Goal: Task Accomplishment & Management: Use online tool/utility

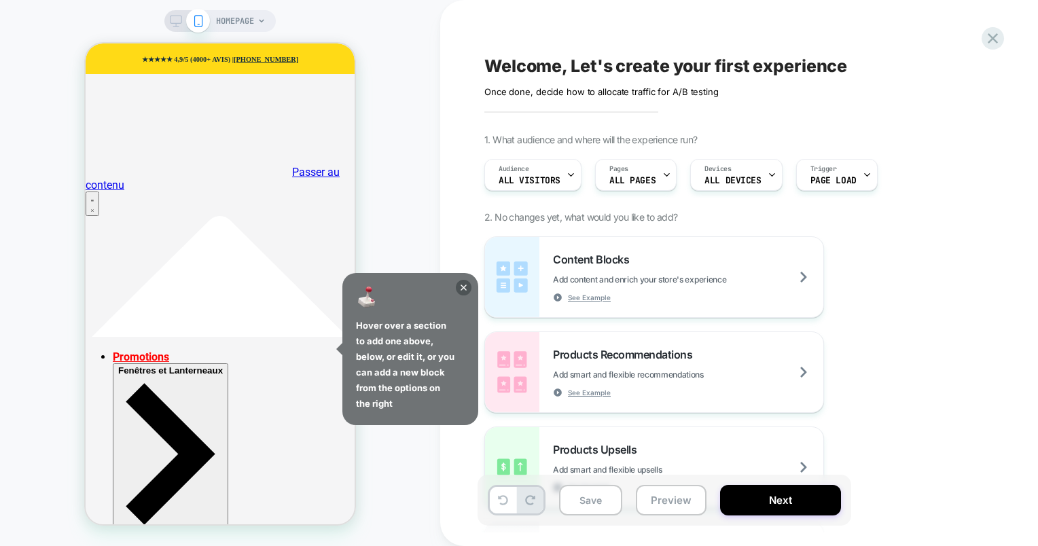
click at [261, 22] on icon at bounding box center [261, 21] width 8 height 8
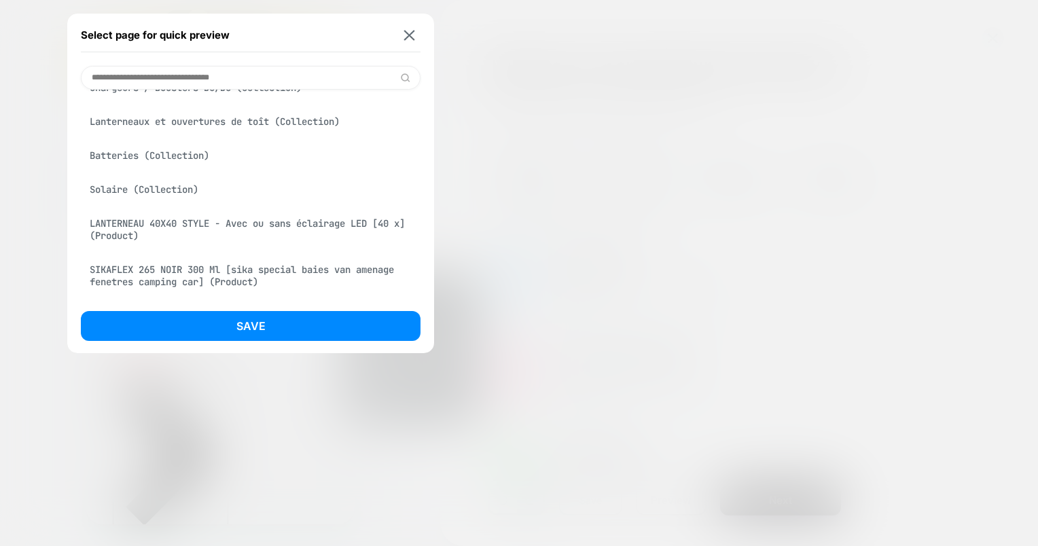
scroll to position [272, 0]
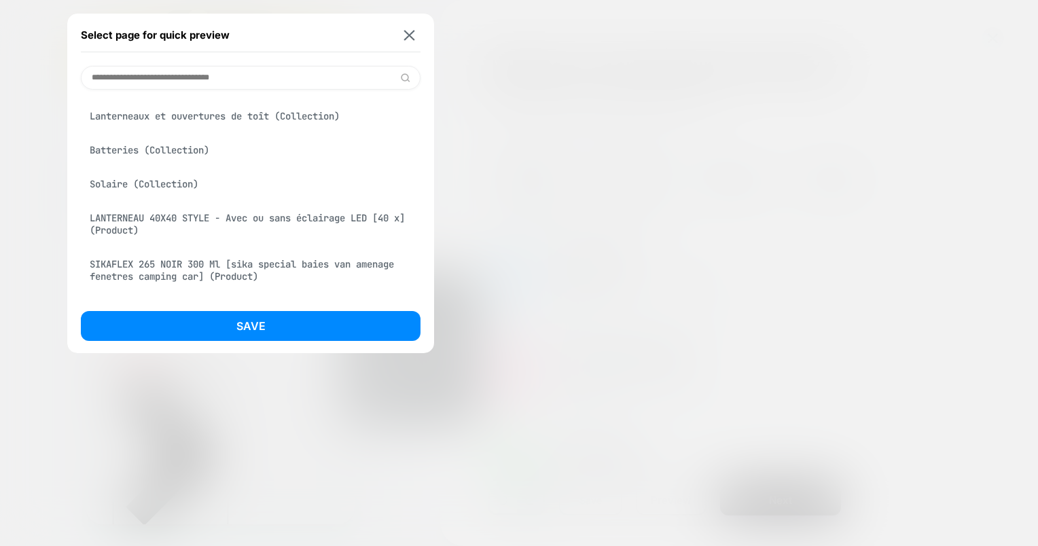
click at [160, 76] on input at bounding box center [251, 78] width 340 height 24
click at [160, 70] on input at bounding box center [251, 78] width 340 height 24
paste input "**********"
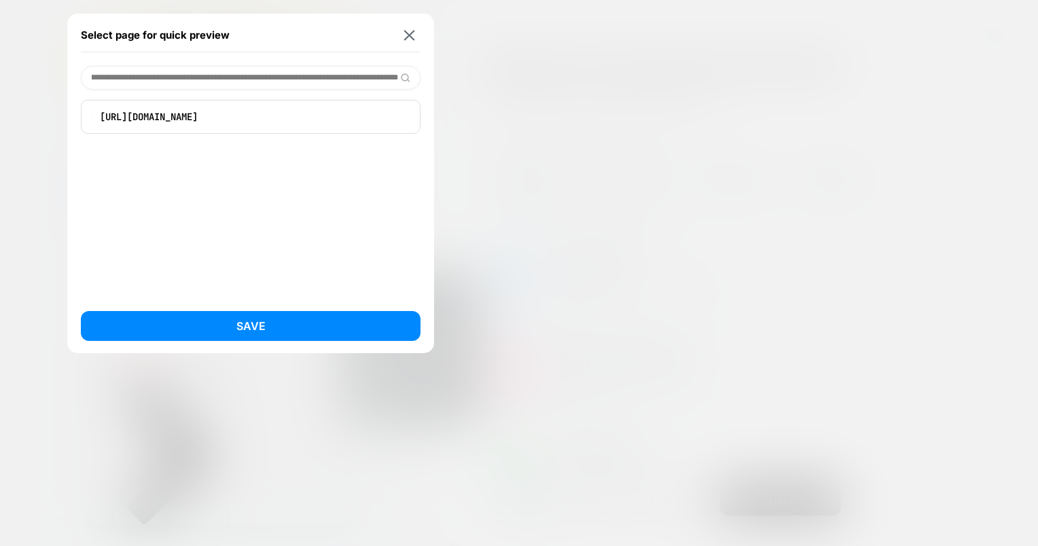
scroll to position [0, 0]
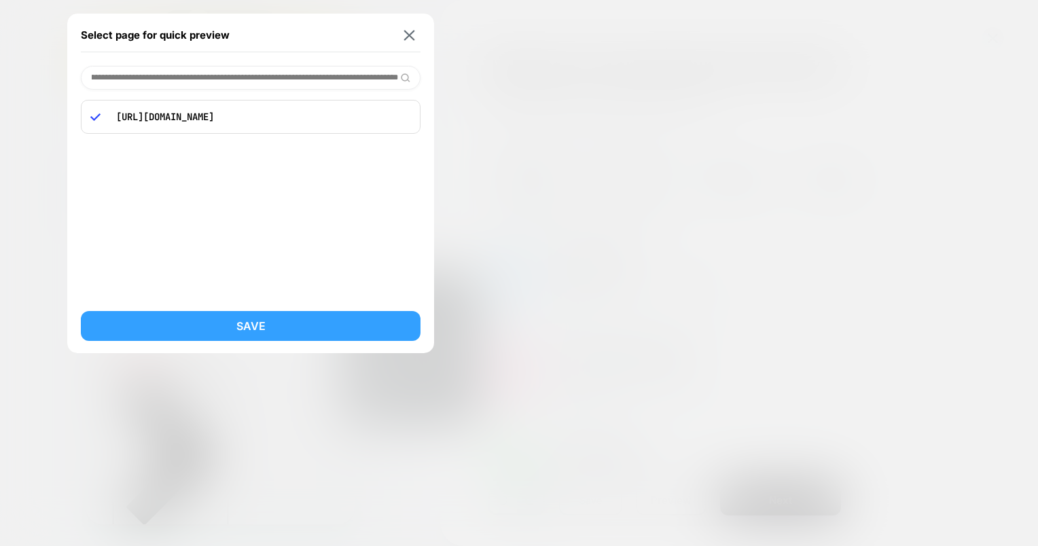
type input "**********"
click at [208, 327] on button "Save" at bounding box center [251, 326] width 340 height 30
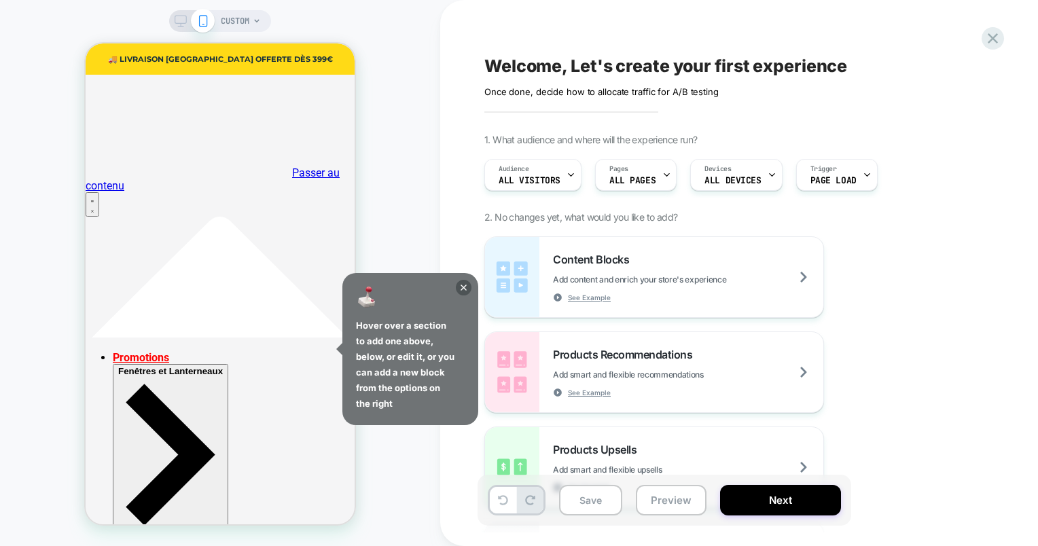
click at [397, 154] on div "CUSTOM" at bounding box center [220, 273] width 440 height 519
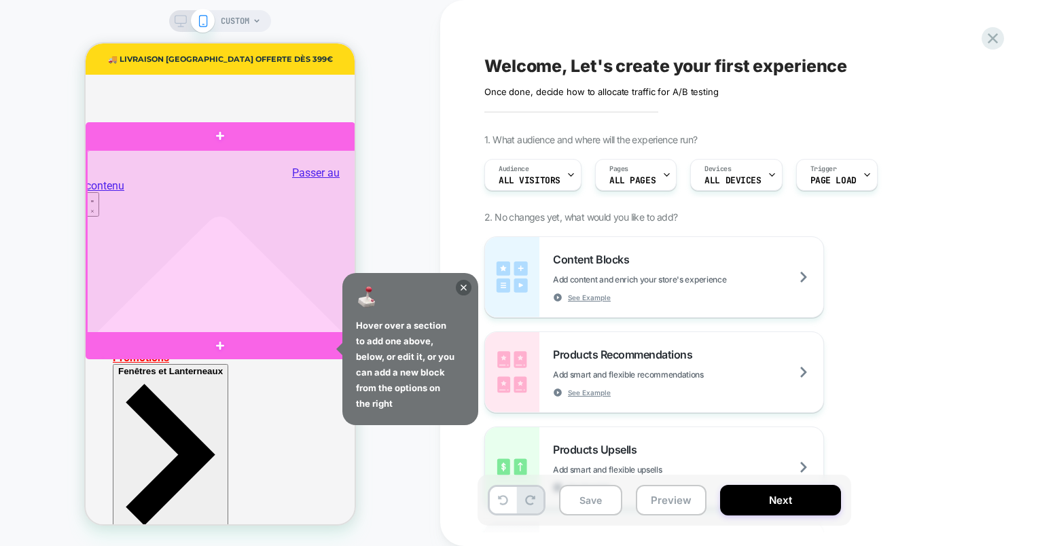
click at [233, 240] on div at bounding box center [222, 242] width 270 height 184
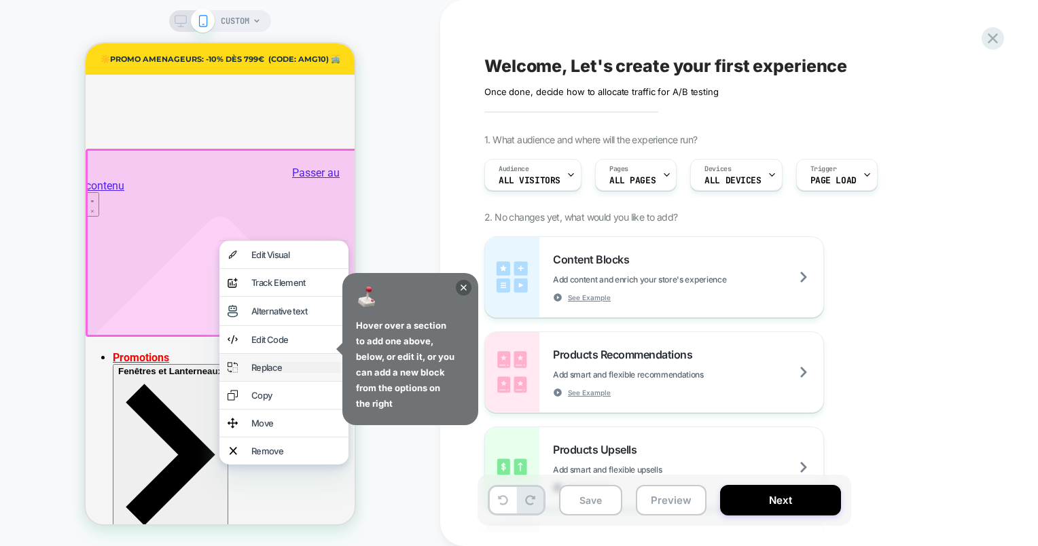
click at [266, 373] on div "Replace" at bounding box center [295, 367] width 89 height 11
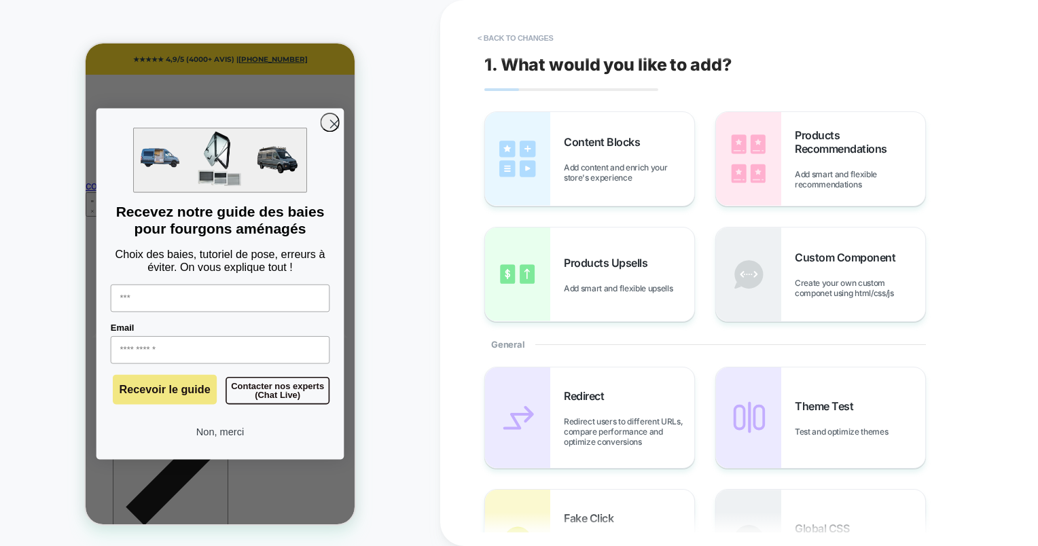
click at [333, 133] on circle "Close dialog" at bounding box center [334, 124] width 18 height 18
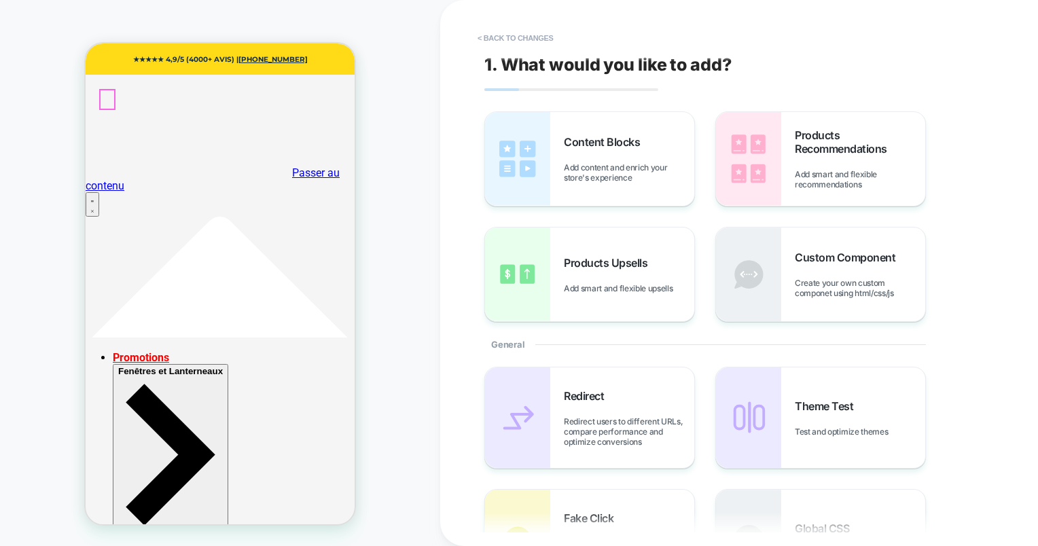
click at [94, 204] on span "Ouvrir le menu" at bounding box center [92, 209] width 3 height 10
click at [94, 194] on span "Ouvrir le menu" at bounding box center [92, 199] width 3 height 10
click at [121, 351] on link "Promotions" at bounding box center [141, 357] width 56 height 13
click at [94, 204] on span "Ouvrir le menu" at bounding box center [92, 209] width 3 height 10
